Goal: Task Accomplishment & Management: Manage account settings

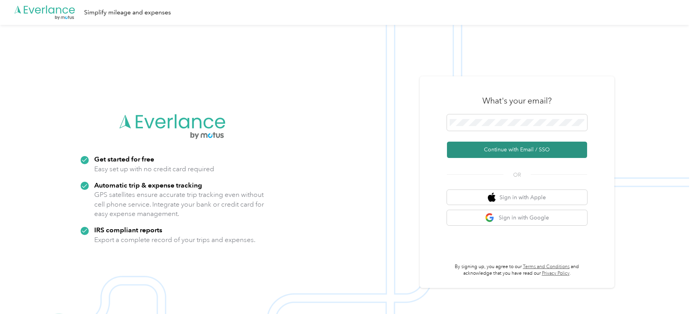
click at [476, 148] on button "Continue with Email / SSO" at bounding box center [517, 150] width 140 height 16
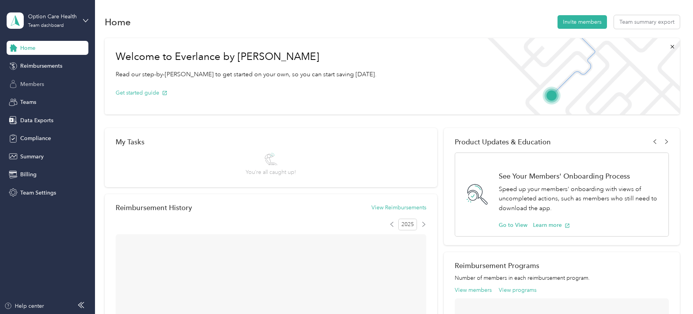
click at [26, 80] on span "Members" at bounding box center [32, 84] width 24 height 8
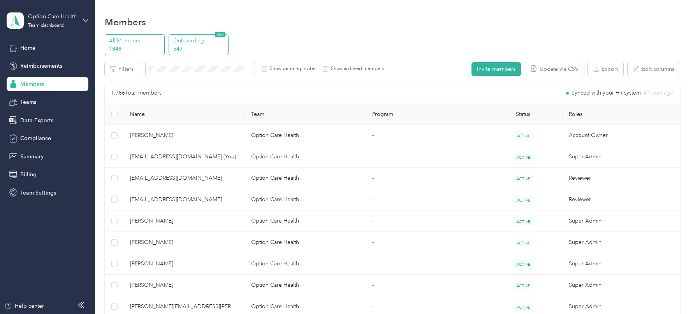
click at [207, 40] on p "Onboarding" at bounding box center [199, 41] width 53 height 8
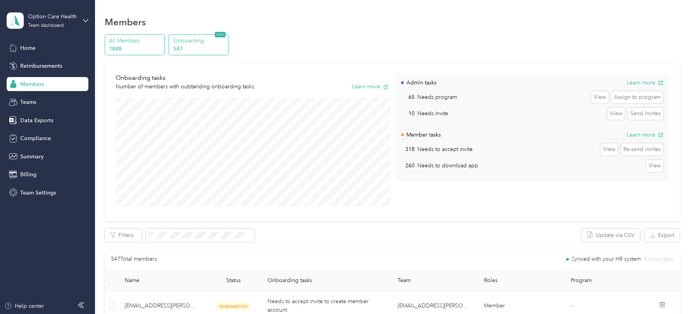
click at [150, 41] on p "All Members" at bounding box center [135, 41] width 53 height 8
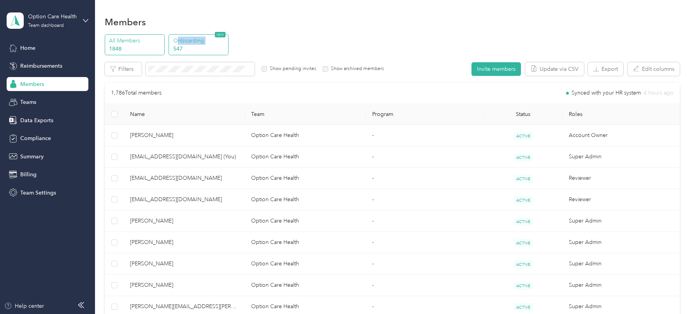
click at [178, 44] on div "Onboarding 547 NEW" at bounding box center [199, 44] width 60 height 21
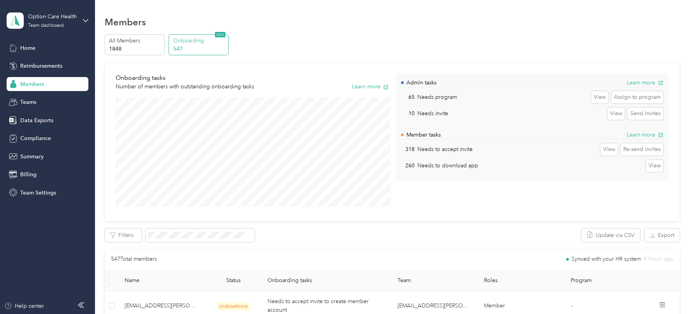
click at [209, 22] on div "Members" at bounding box center [392, 22] width 575 height 16
click at [130, 40] on p "All Members" at bounding box center [135, 41] width 53 height 8
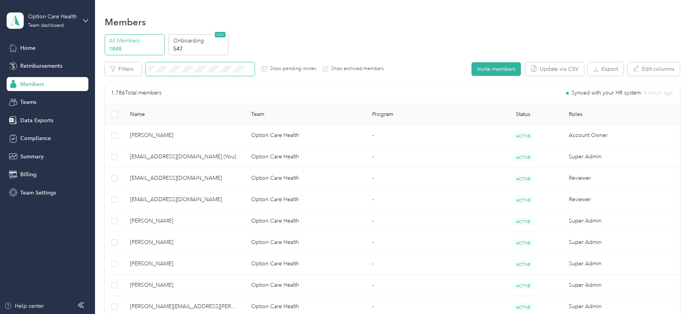
click at [185, 74] on span at bounding box center [200, 69] width 109 height 14
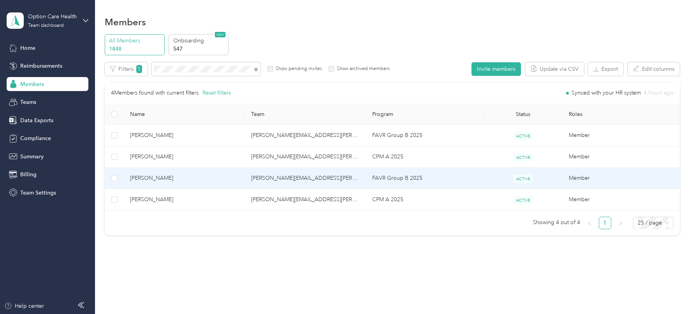
click at [168, 203] on span "[PERSON_NAME]" at bounding box center [184, 200] width 109 height 9
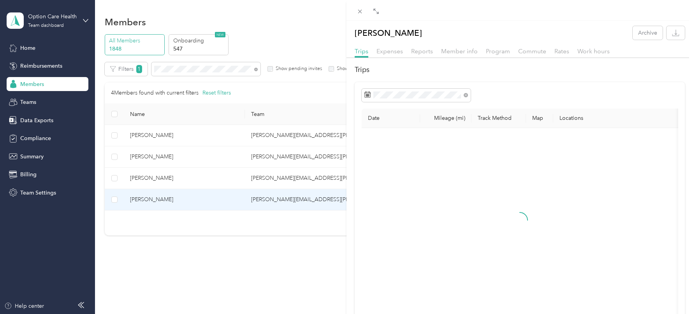
click at [460, 55] on div "Member info" at bounding box center [459, 52] width 37 height 10
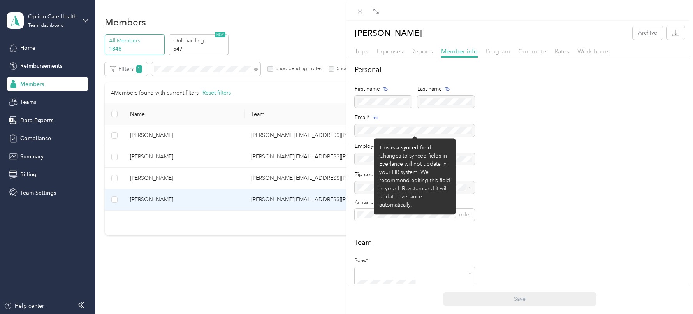
click at [395, 131] on div at bounding box center [415, 130] width 120 height 12
click at [395, 130] on div at bounding box center [415, 130] width 120 height 12
